Goal: Task Accomplishment & Management: Complete application form

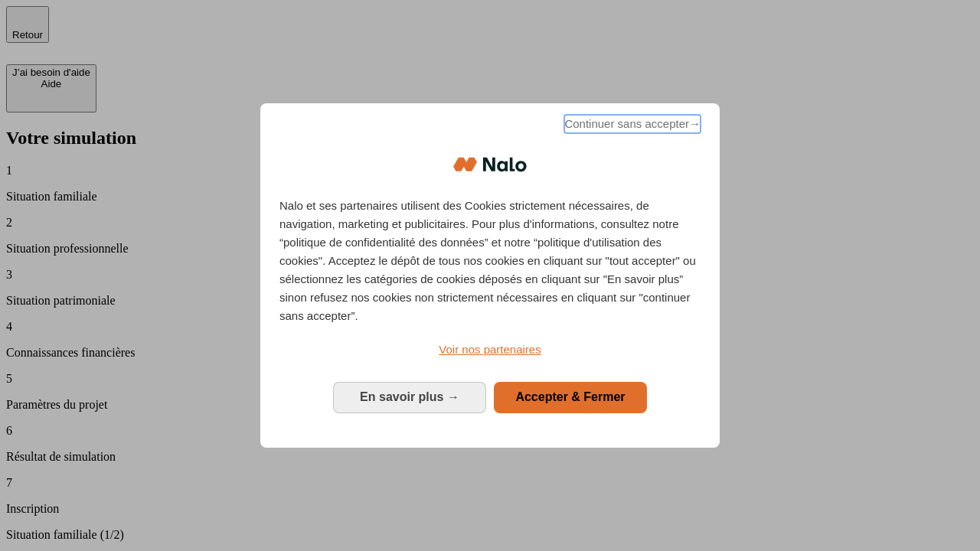
click at [631, 126] on span "Continuer sans accepter →" at bounding box center [632, 124] width 136 height 18
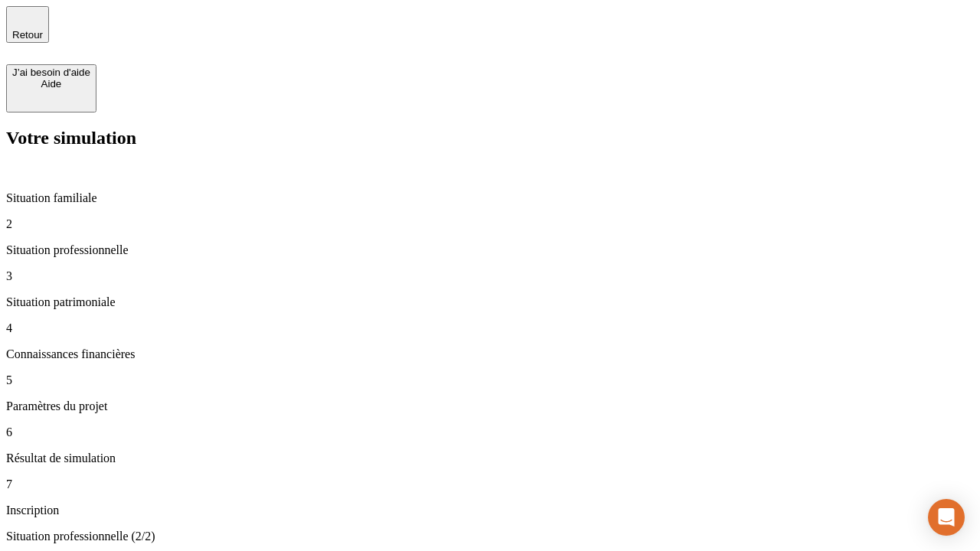
type input "30 000"
type input "40 000"
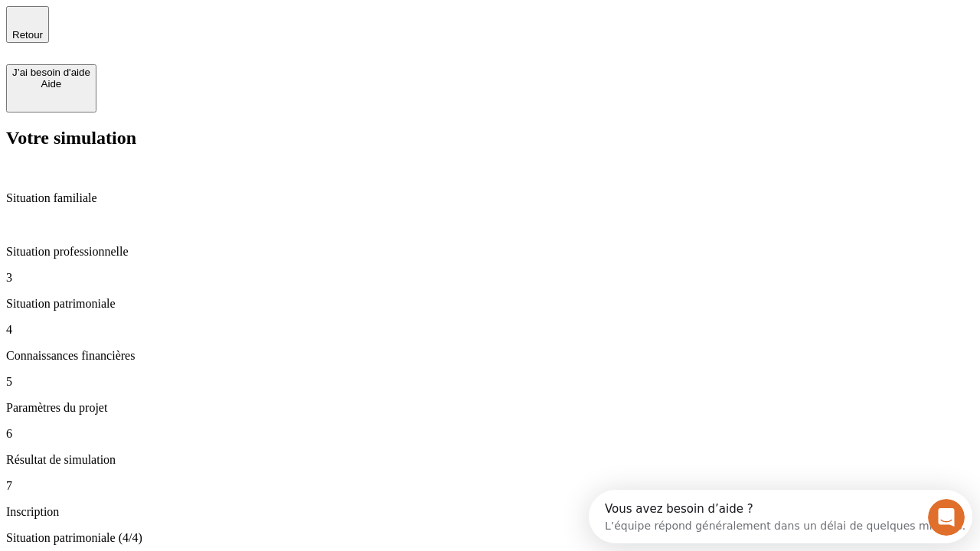
type input "1 100"
type input "20"
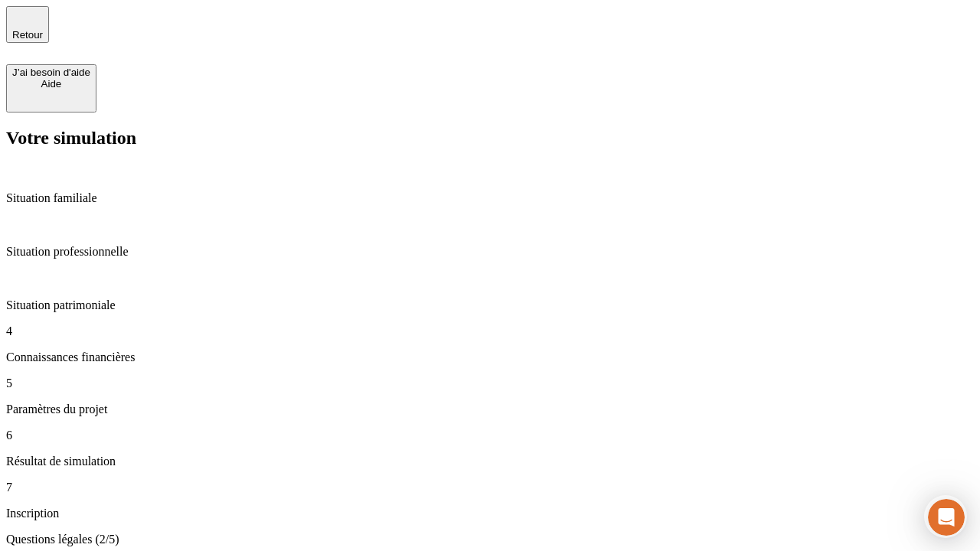
scroll to position [3, 0]
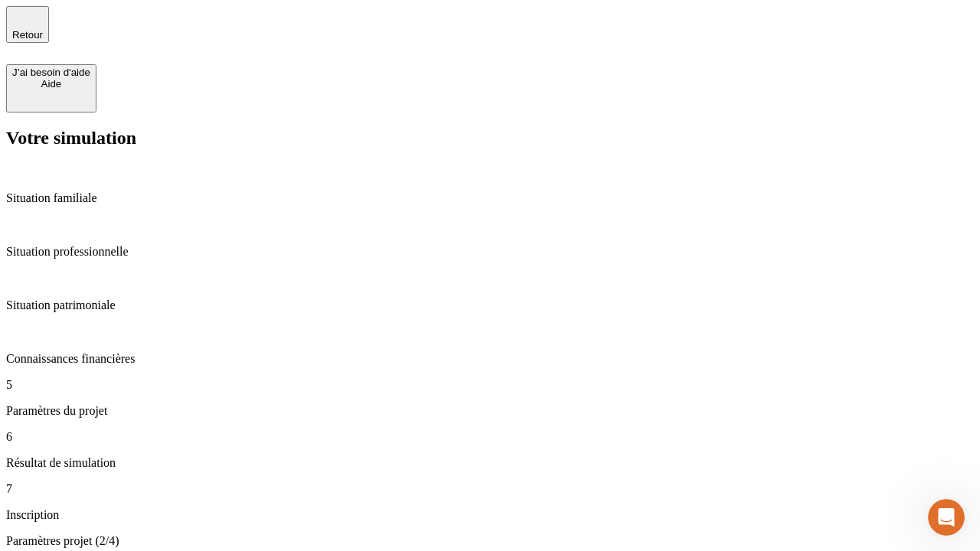
type input "40"
type input "62"
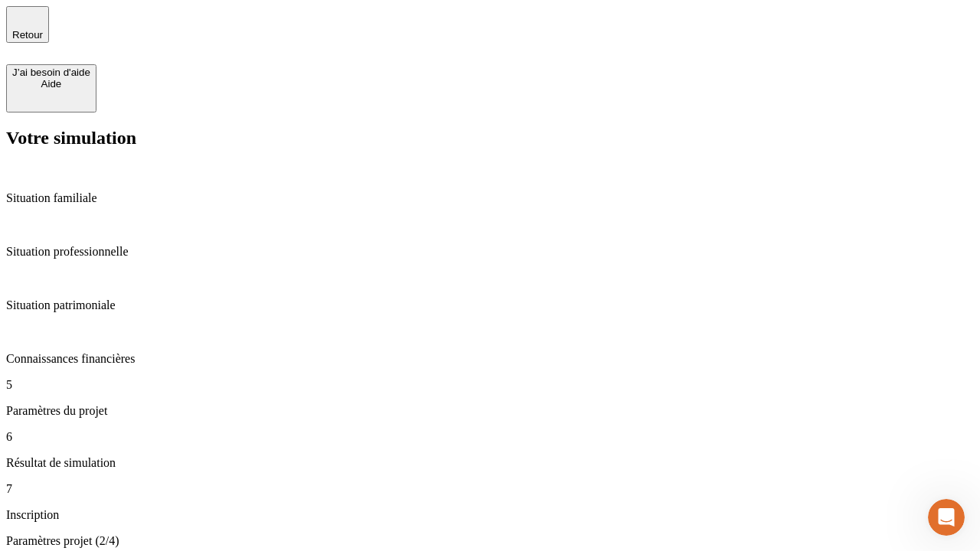
type input "50 000"
type input "640"
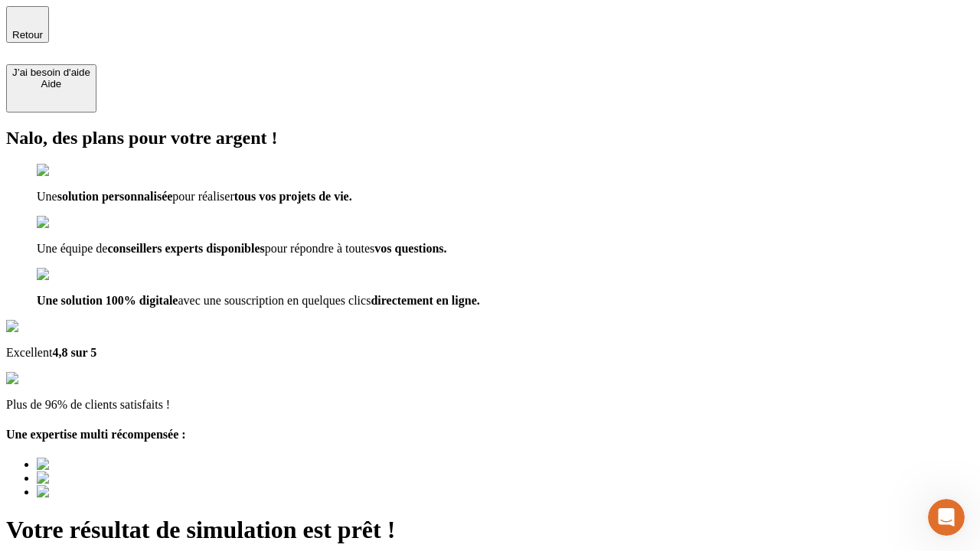
type input "[EMAIL_ADDRESS][DOMAIN_NAME]"
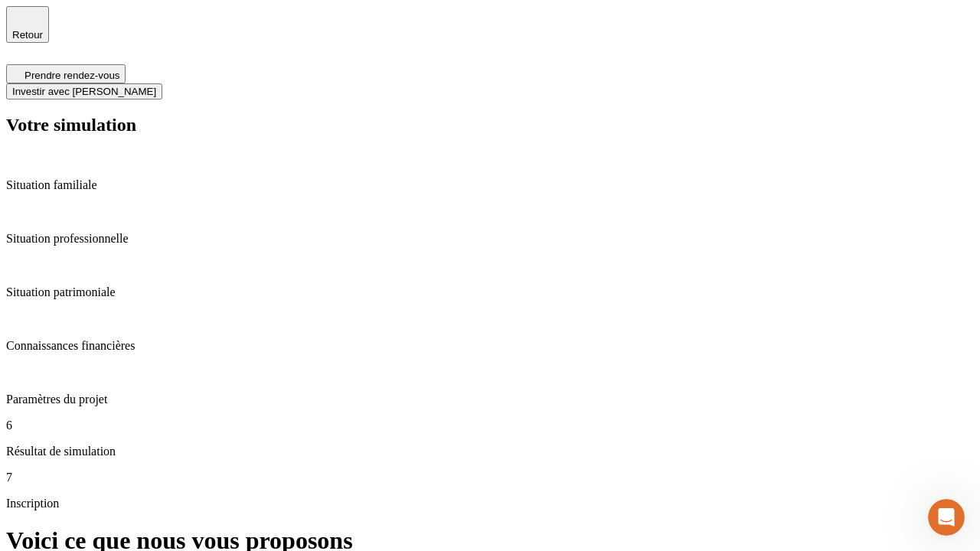
click at [156, 86] on span "Investir avec [PERSON_NAME]" at bounding box center [84, 91] width 144 height 11
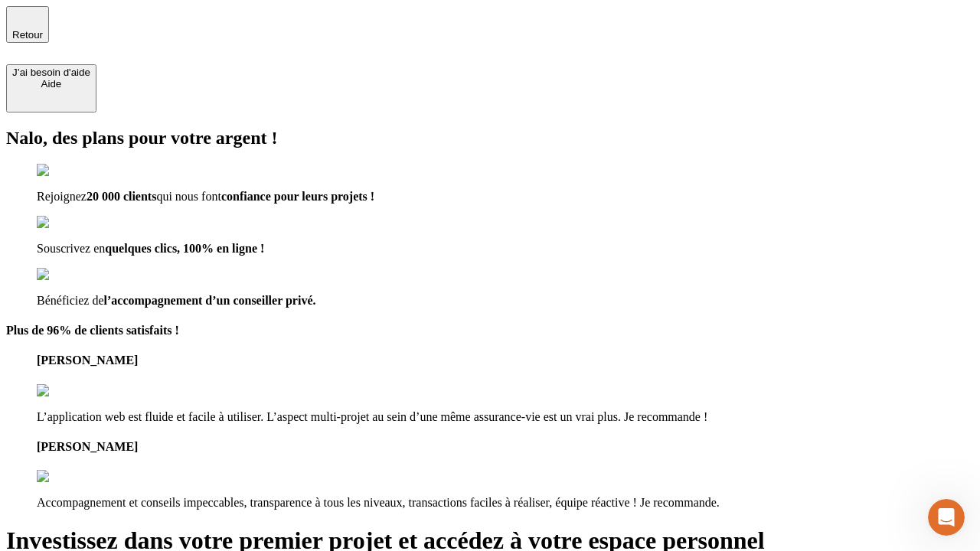
type input "[EMAIL_ADDRESS][DOMAIN_NAME]"
